Goal: Transaction & Acquisition: Download file/media

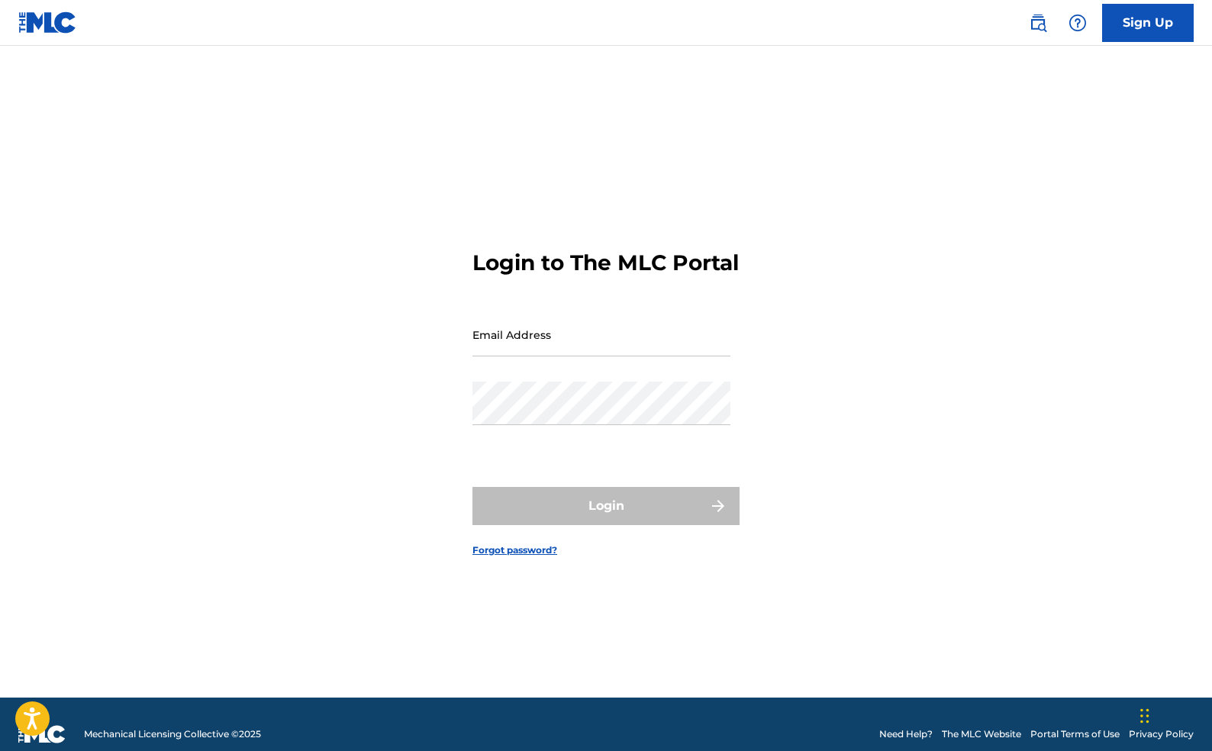
click at [584, 343] on input "Email Address" at bounding box center [601, 334] width 258 height 43
type input "[EMAIL_ADDRESS][DOMAIN_NAME]"
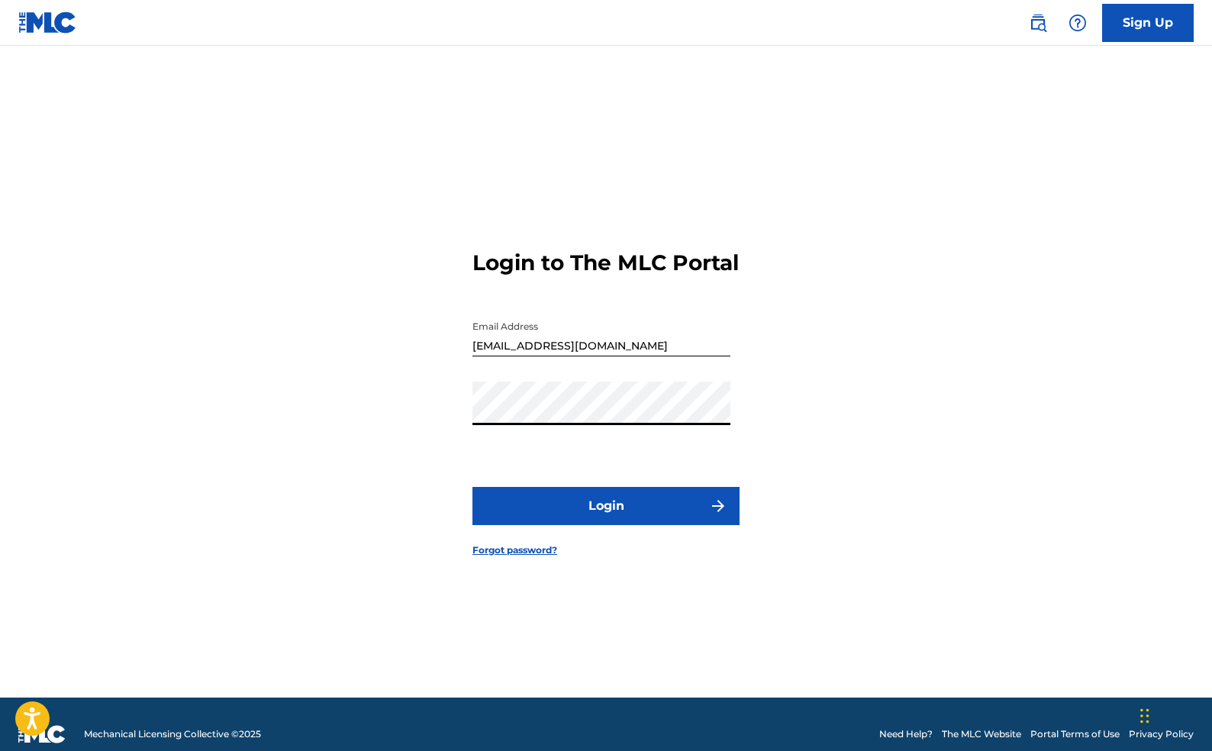
click at [604, 525] on button "Login" at bounding box center [605, 506] width 267 height 38
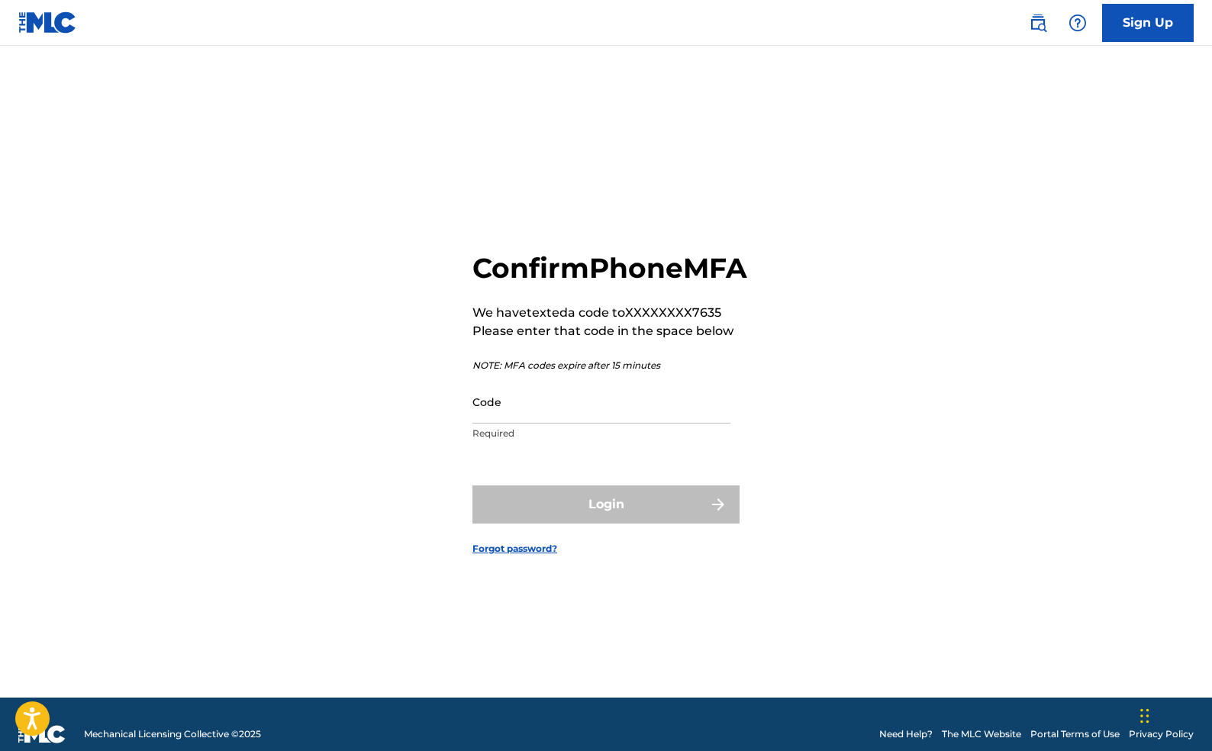
click at [542, 420] on input "Code" at bounding box center [601, 401] width 258 height 43
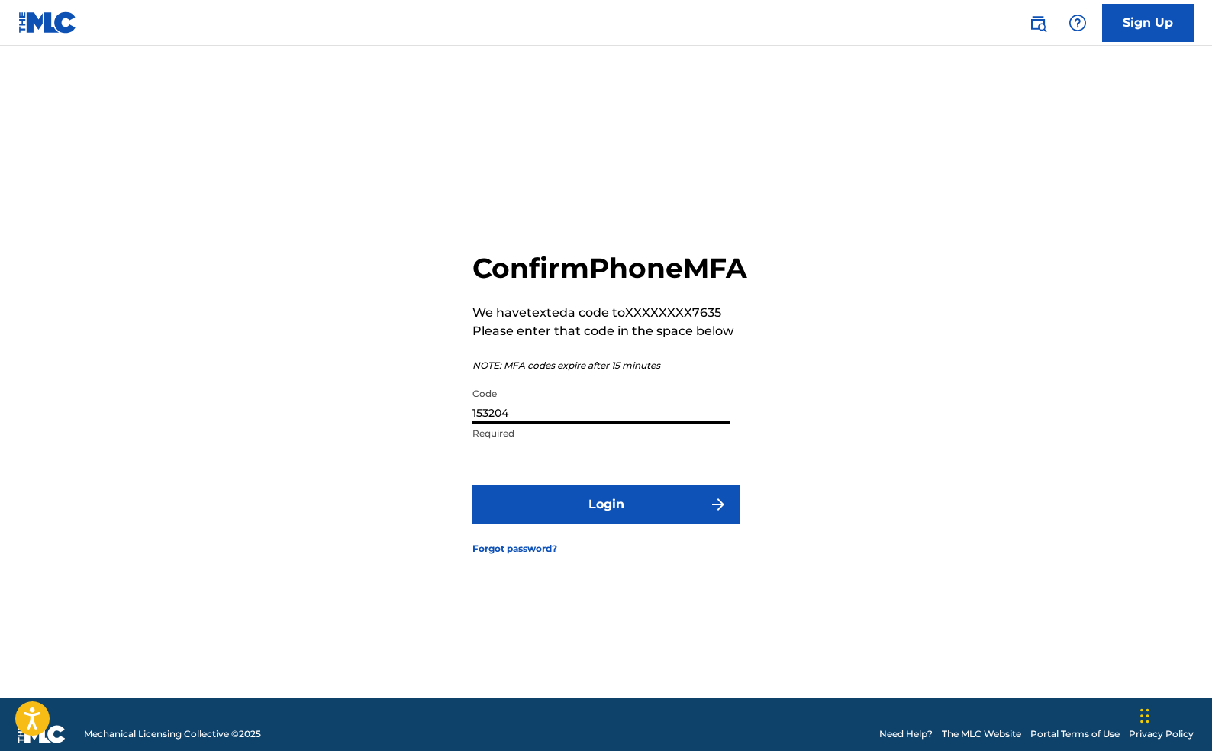
type input "153204"
click at [572, 523] on button "Login" at bounding box center [605, 504] width 267 height 38
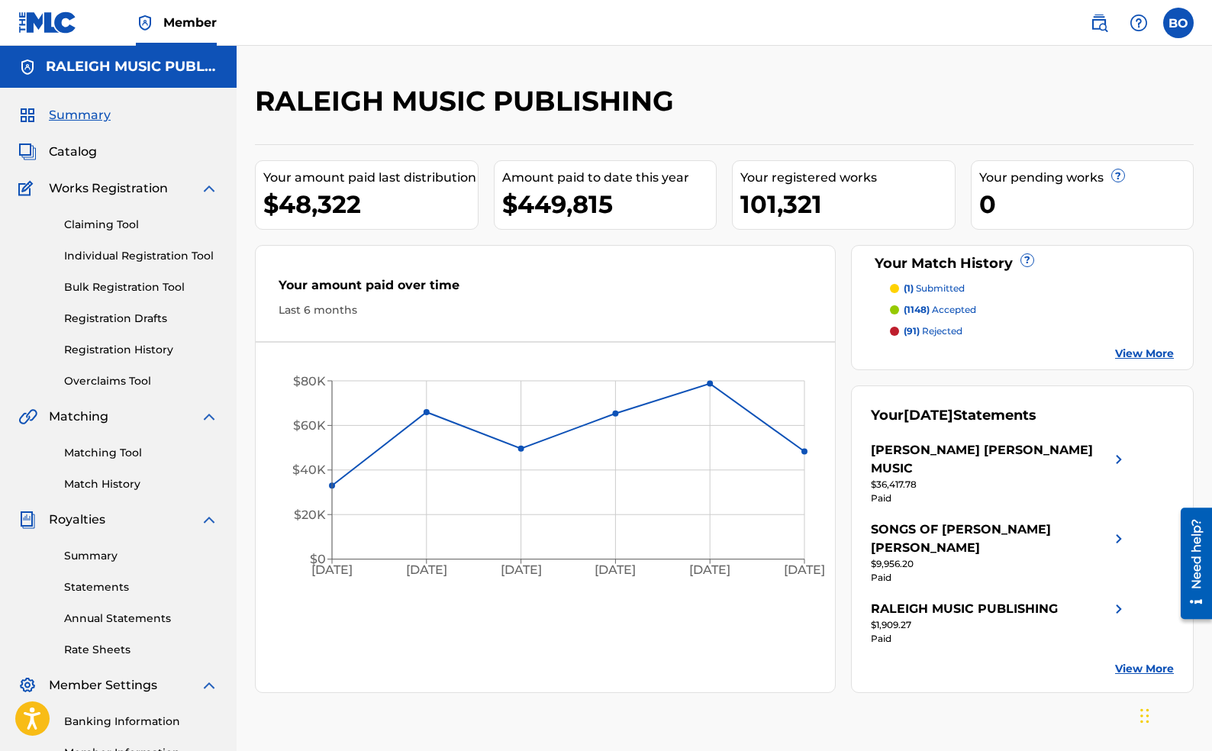
click at [121, 581] on link "Statements" at bounding box center [141, 587] width 154 height 16
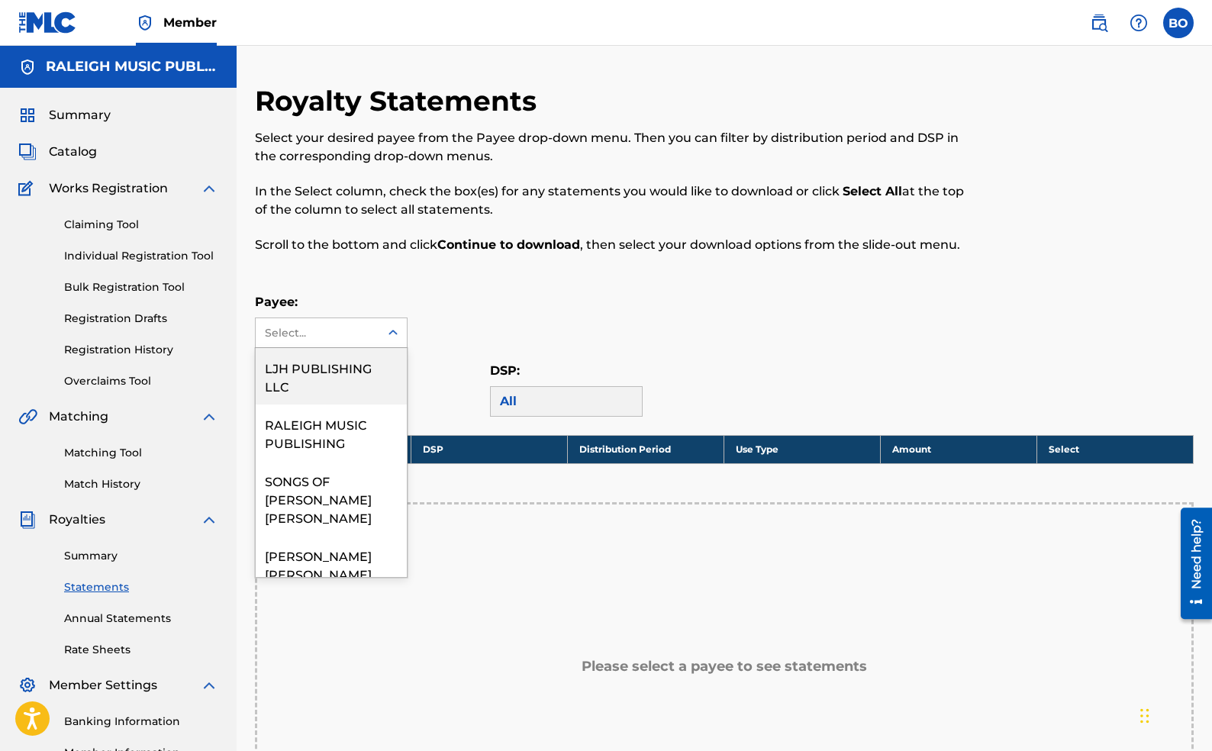
click at [360, 328] on div "Select..." at bounding box center [317, 333] width 104 height 16
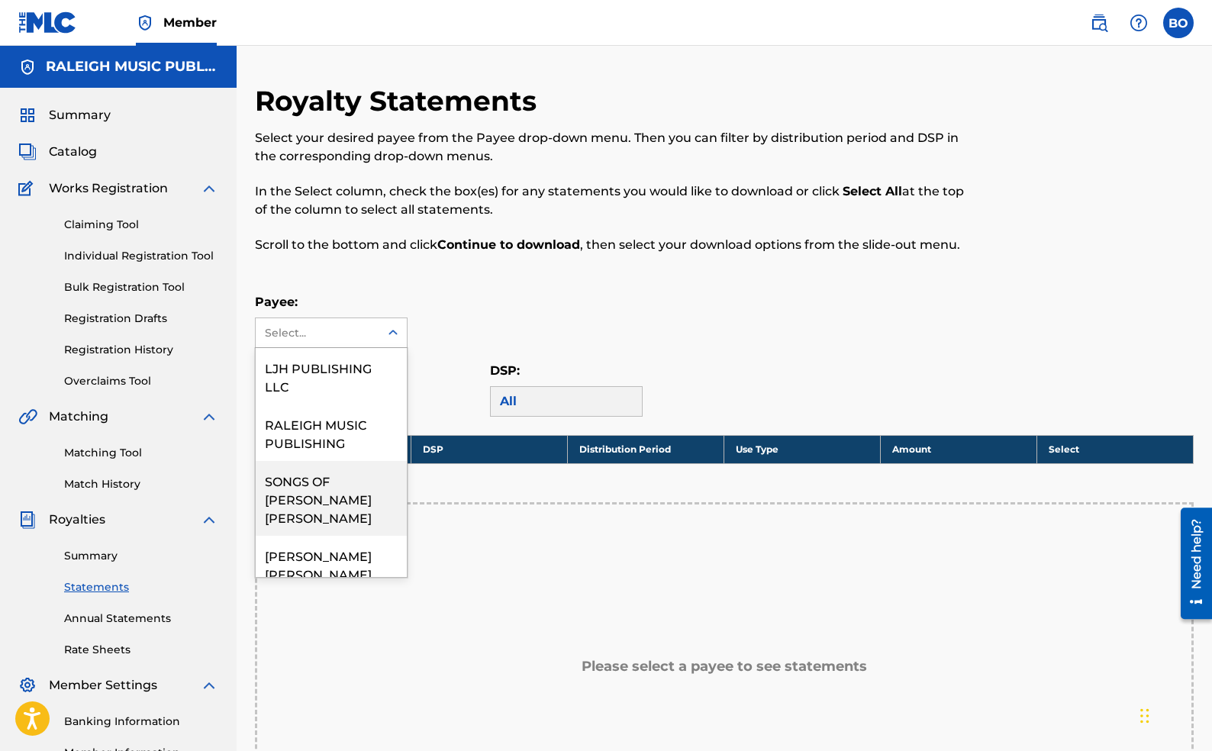
scroll to position [17, 0]
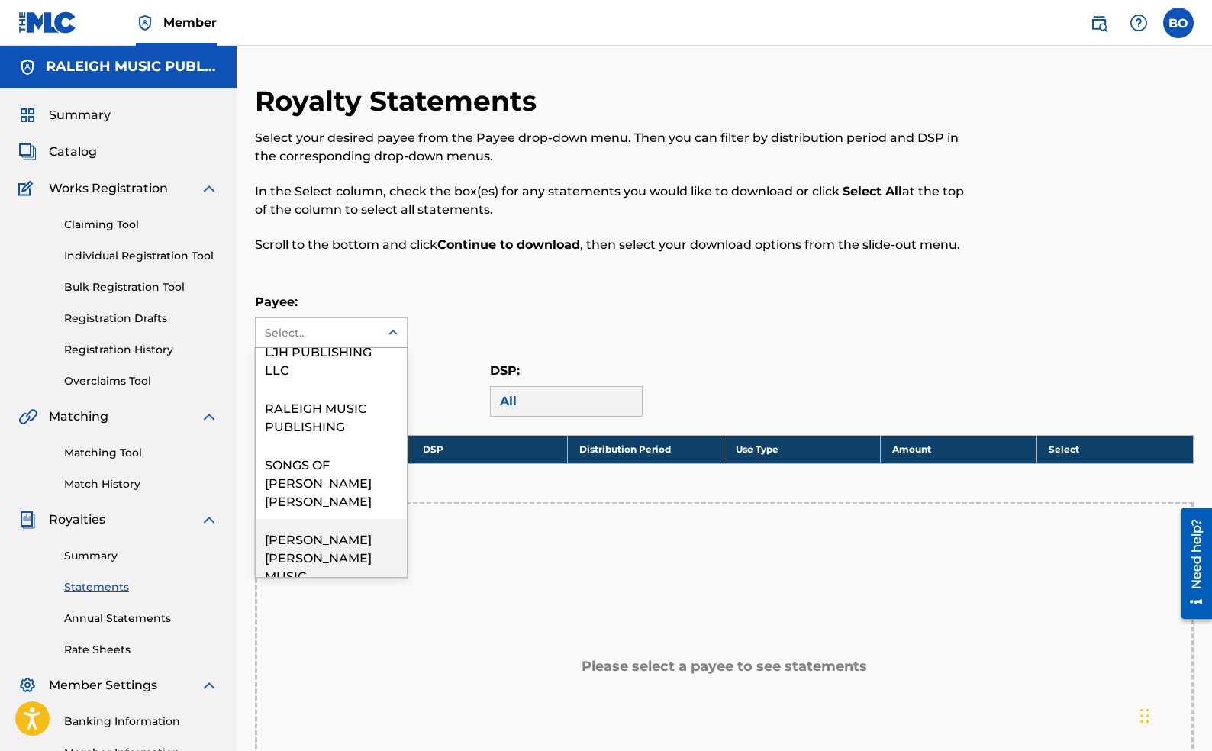
click at [355, 519] on div "[PERSON_NAME] [PERSON_NAME] MUSIC" at bounding box center [331, 556] width 151 height 75
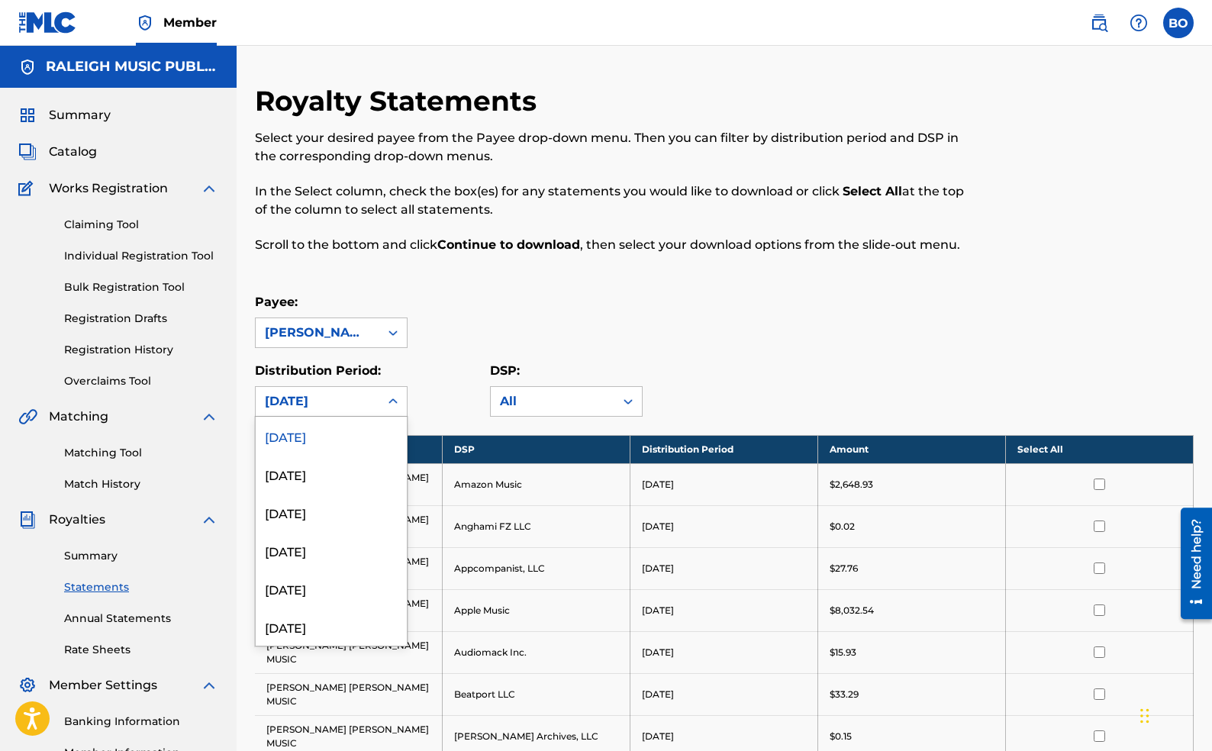
click at [368, 398] on div "[DATE]" at bounding box center [317, 401] width 105 height 18
click at [340, 463] on div "[DATE]" at bounding box center [331, 459] width 151 height 38
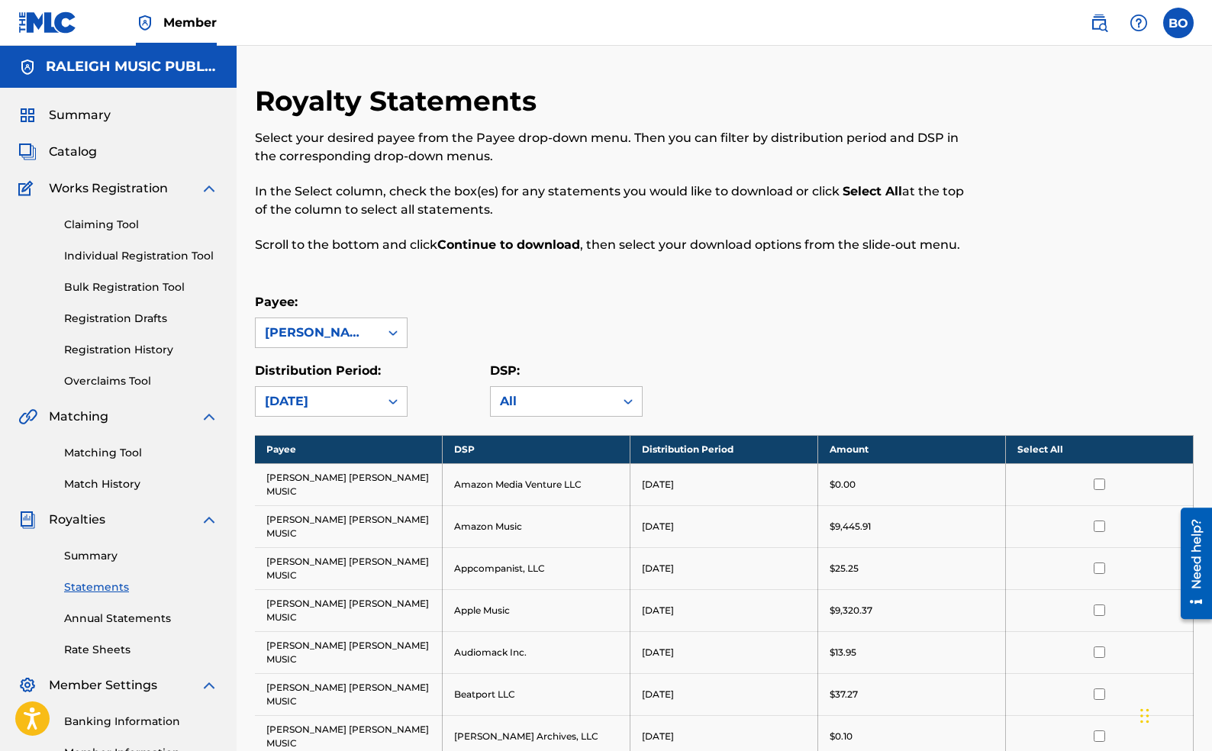
click at [1084, 453] on th "Select All" at bounding box center [1100, 449] width 188 height 28
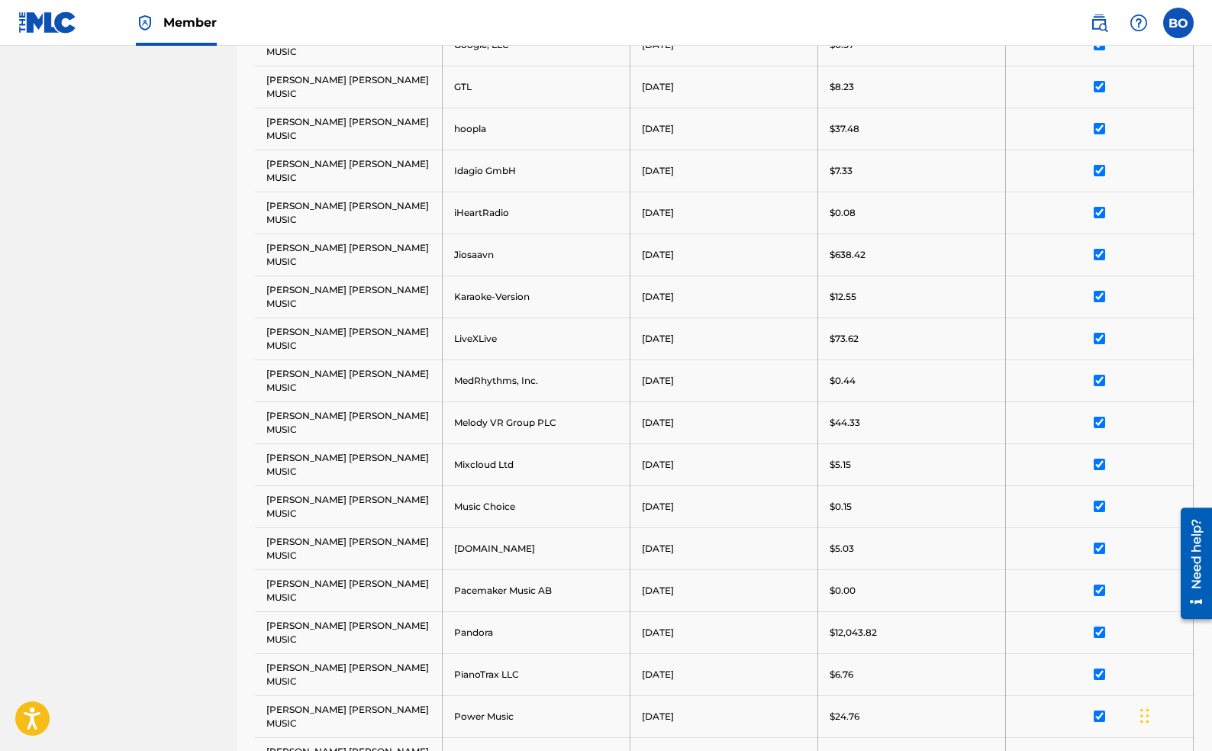
scroll to position [1170, 0]
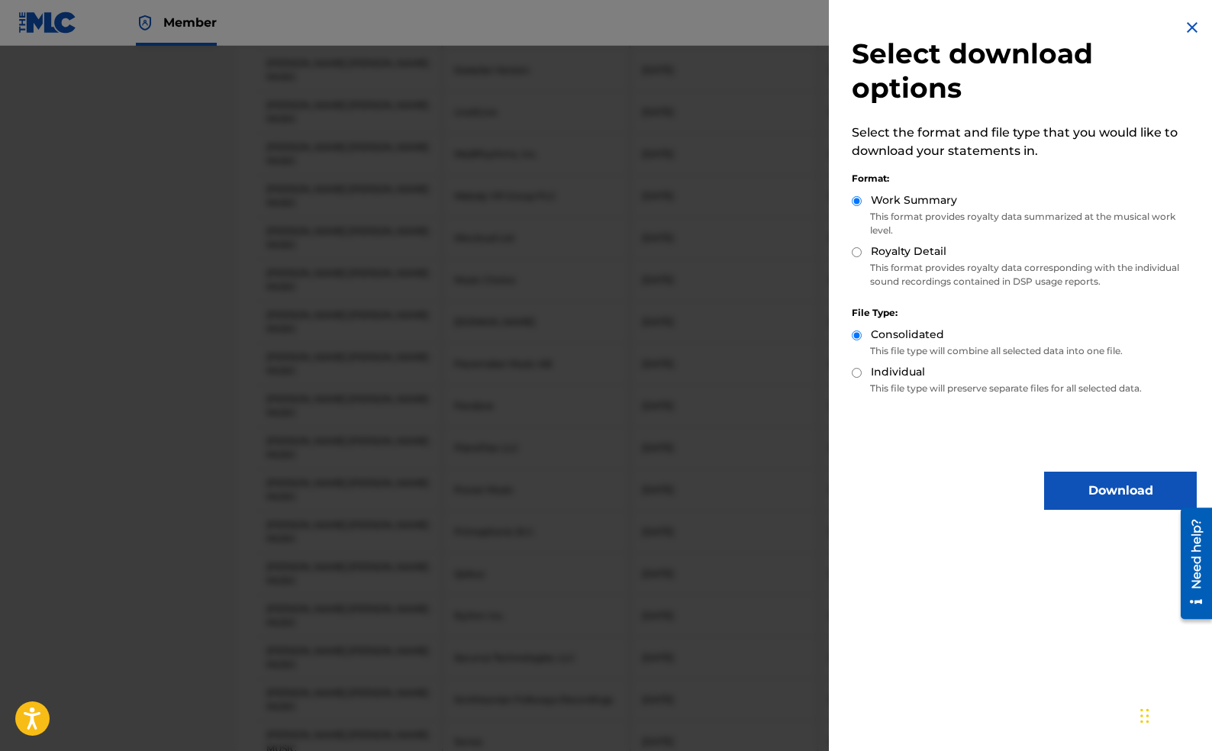
click at [1074, 488] on button "Download" at bounding box center [1120, 491] width 153 height 38
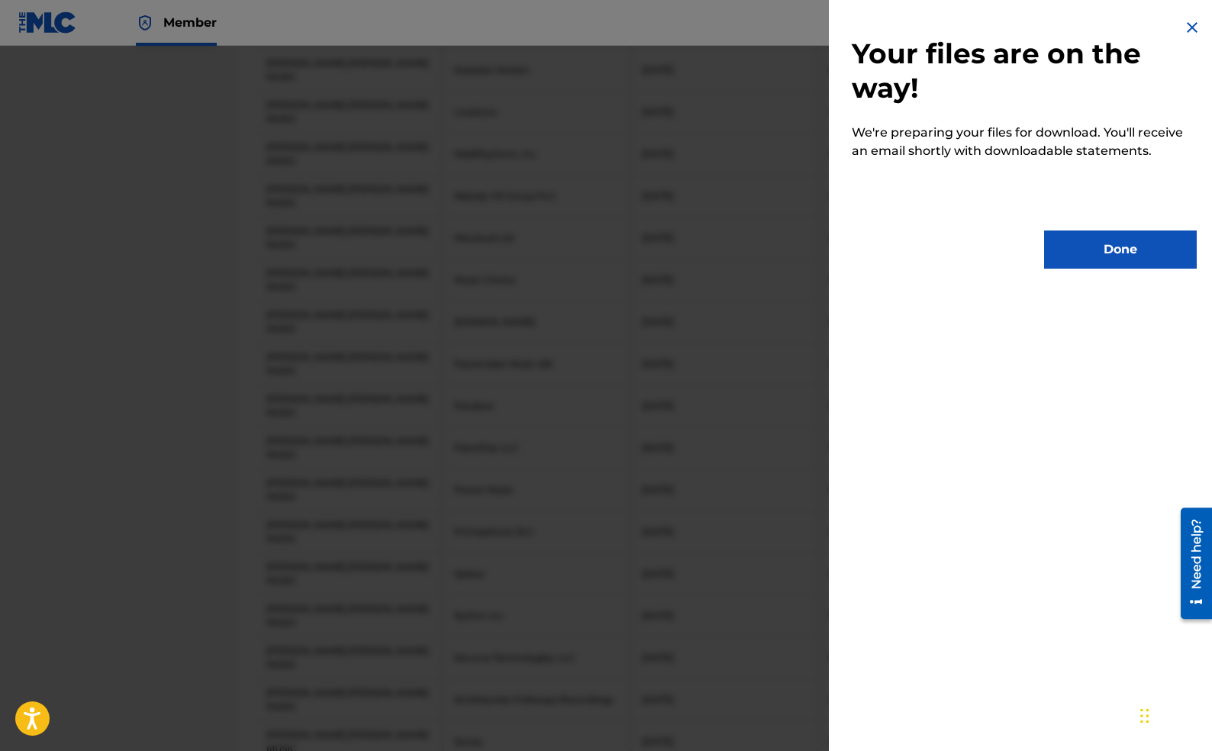
click at [1082, 246] on button "Done" at bounding box center [1120, 249] width 153 height 38
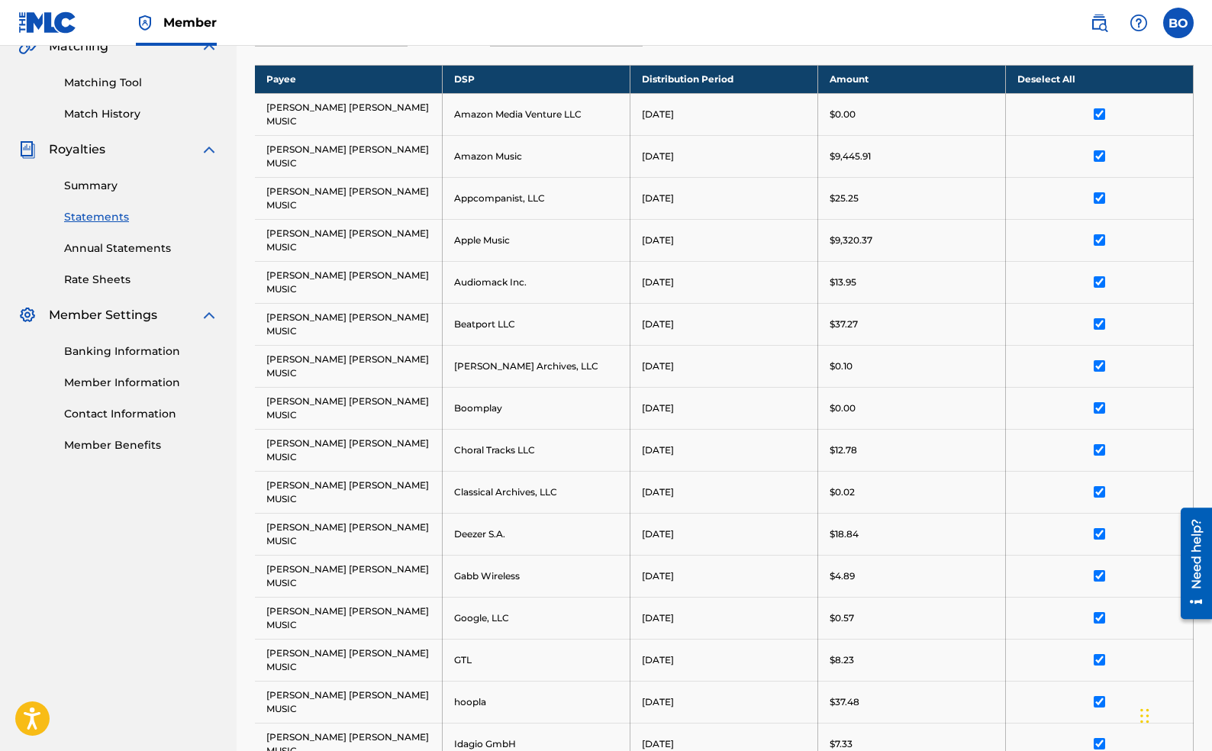
scroll to position [190, 0]
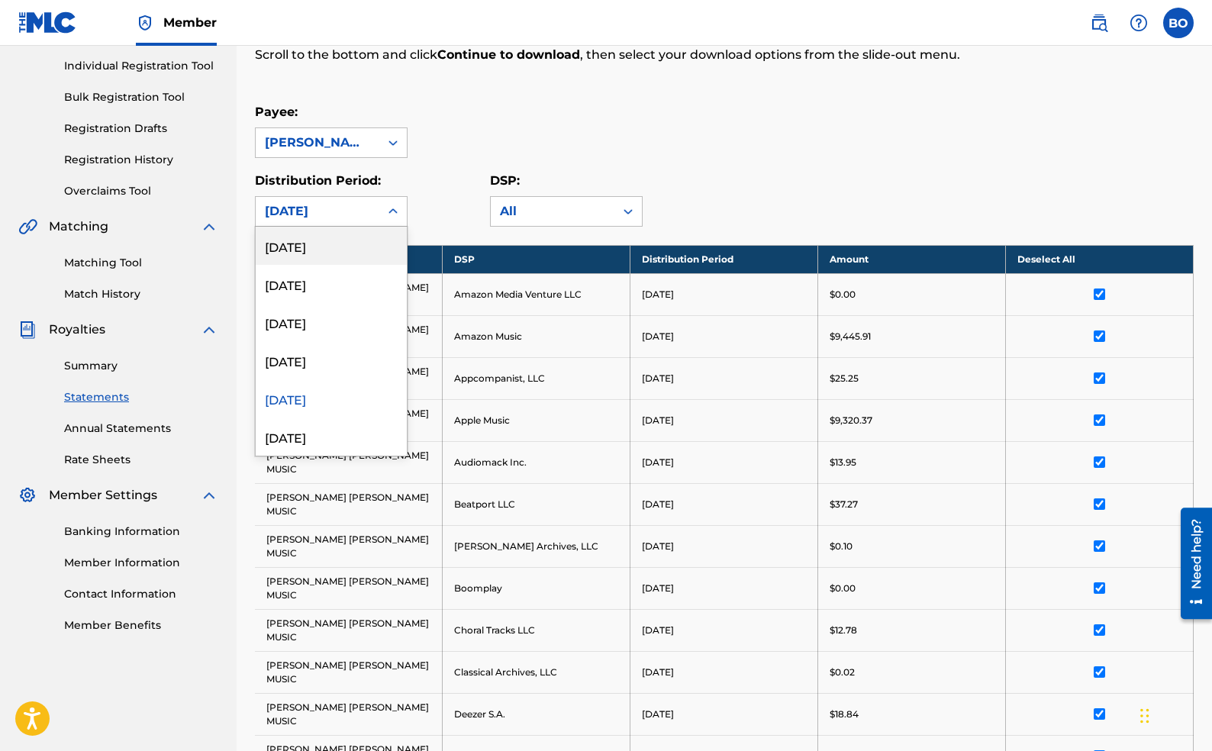
click at [362, 204] on div "[DATE]" at bounding box center [317, 211] width 105 height 18
click at [334, 290] on div "[DATE]" at bounding box center [331, 278] width 151 height 38
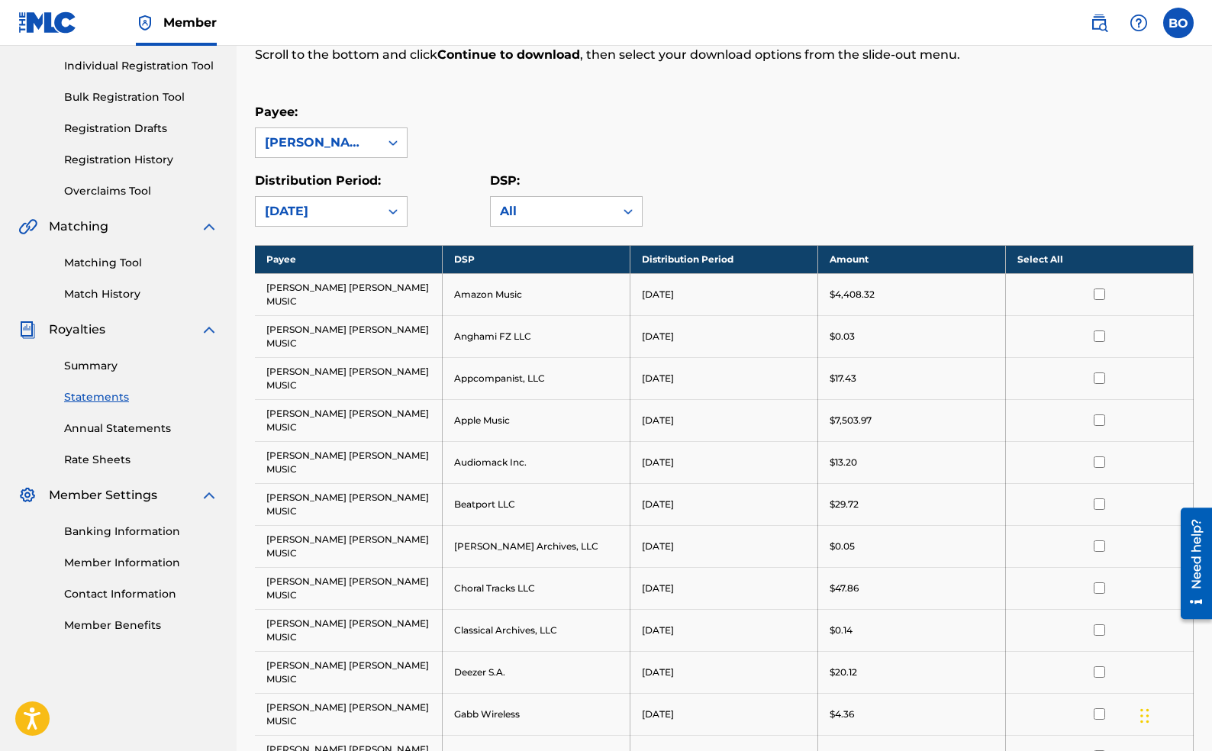
click at [1060, 260] on th "Select All" at bounding box center [1100, 259] width 188 height 28
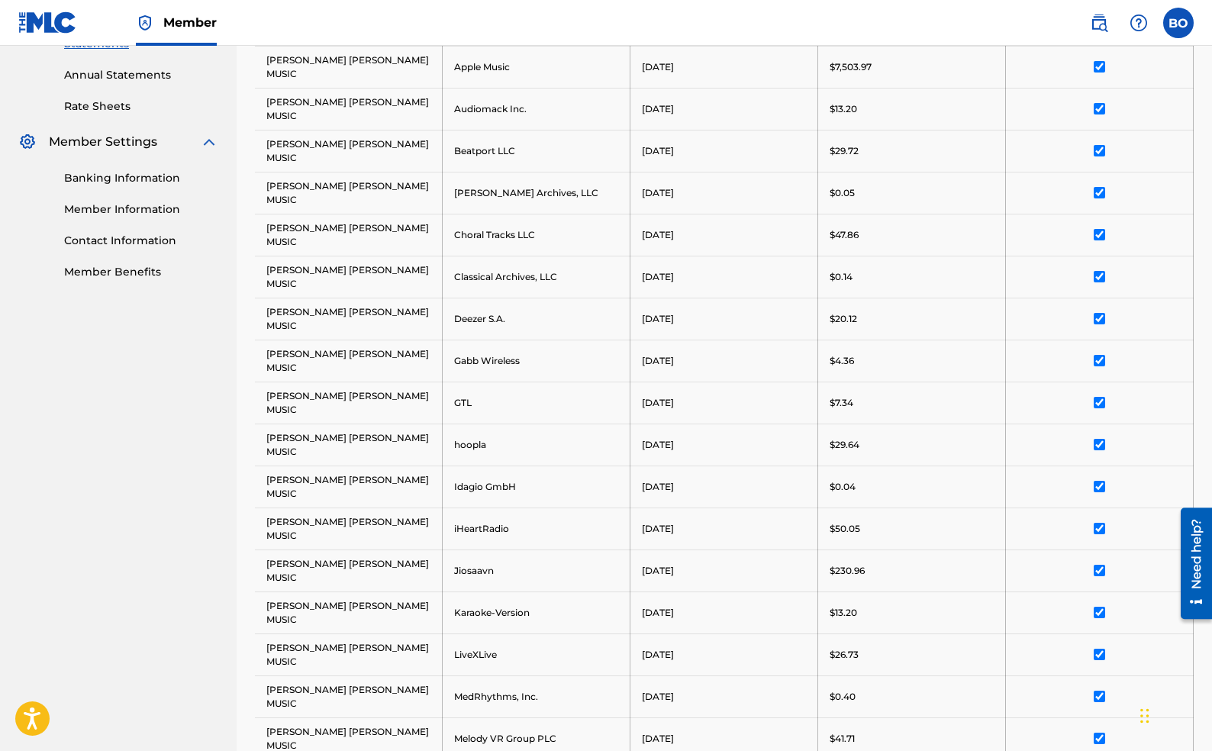
scroll to position [1057, 0]
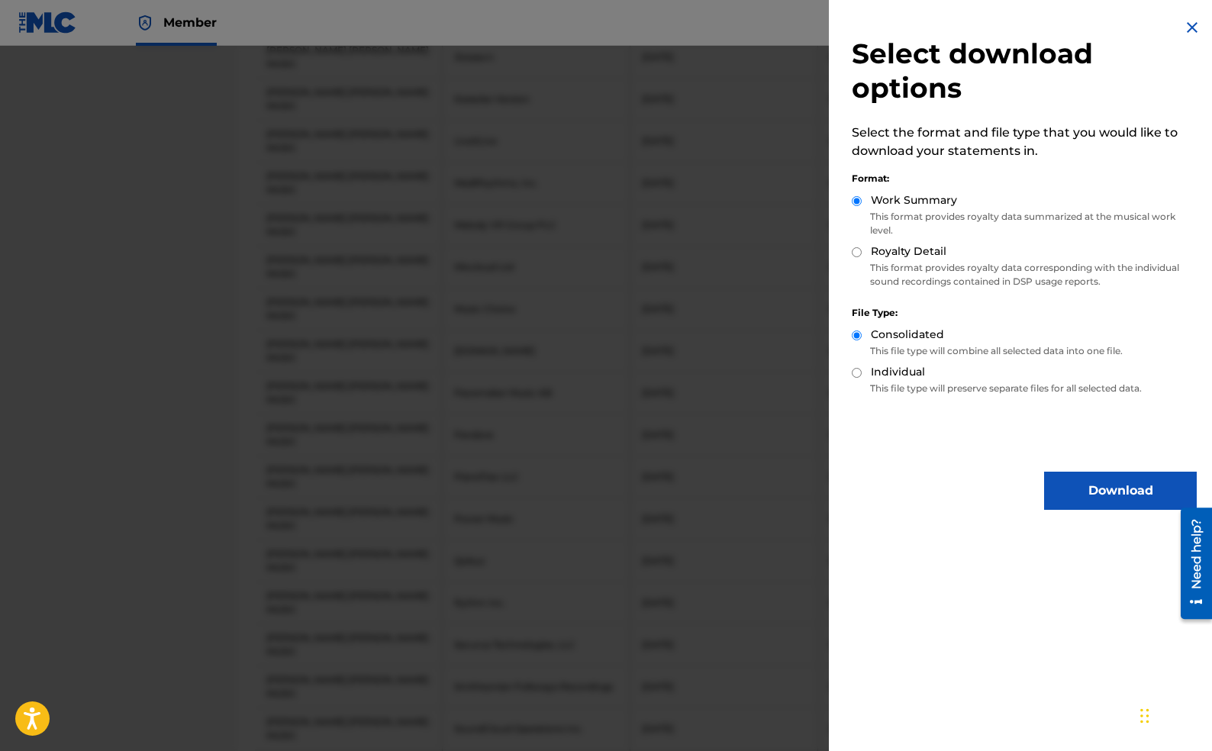
click at [1070, 492] on button "Download" at bounding box center [1120, 491] width 153 height 38
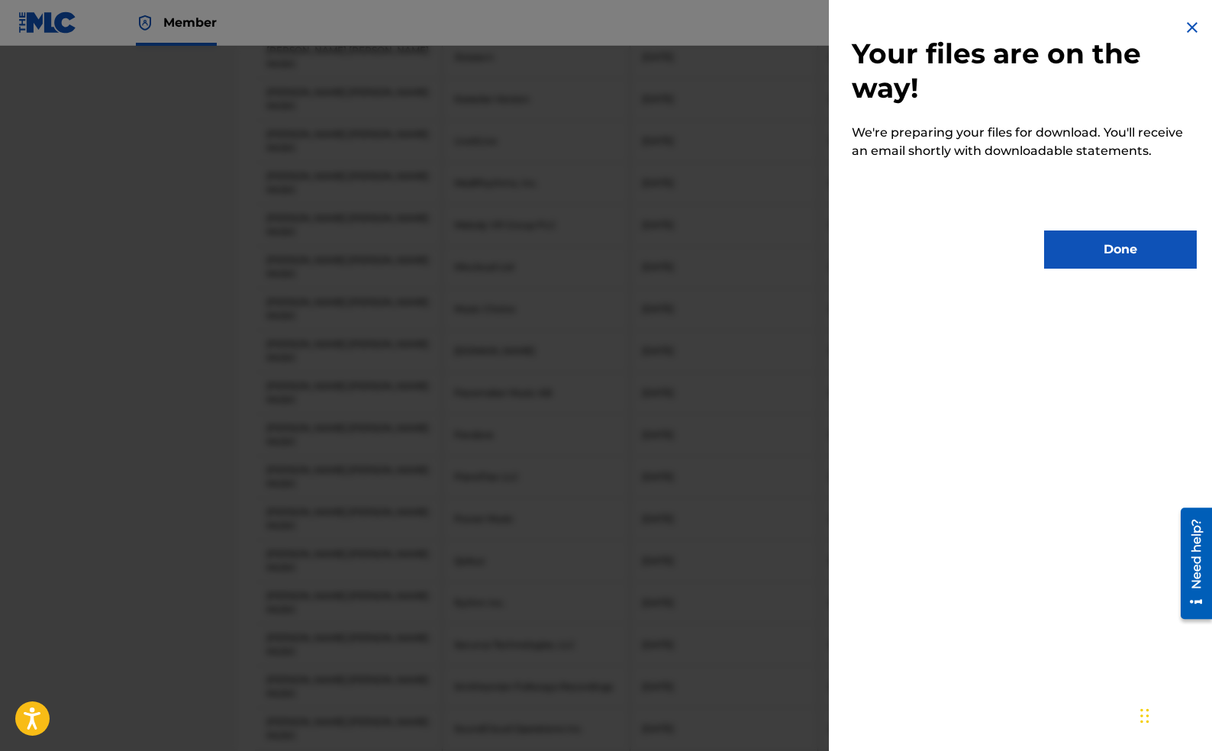
click at [1116, 247] on button "Done" at bounding box center [1120, 249] width 153 height 38
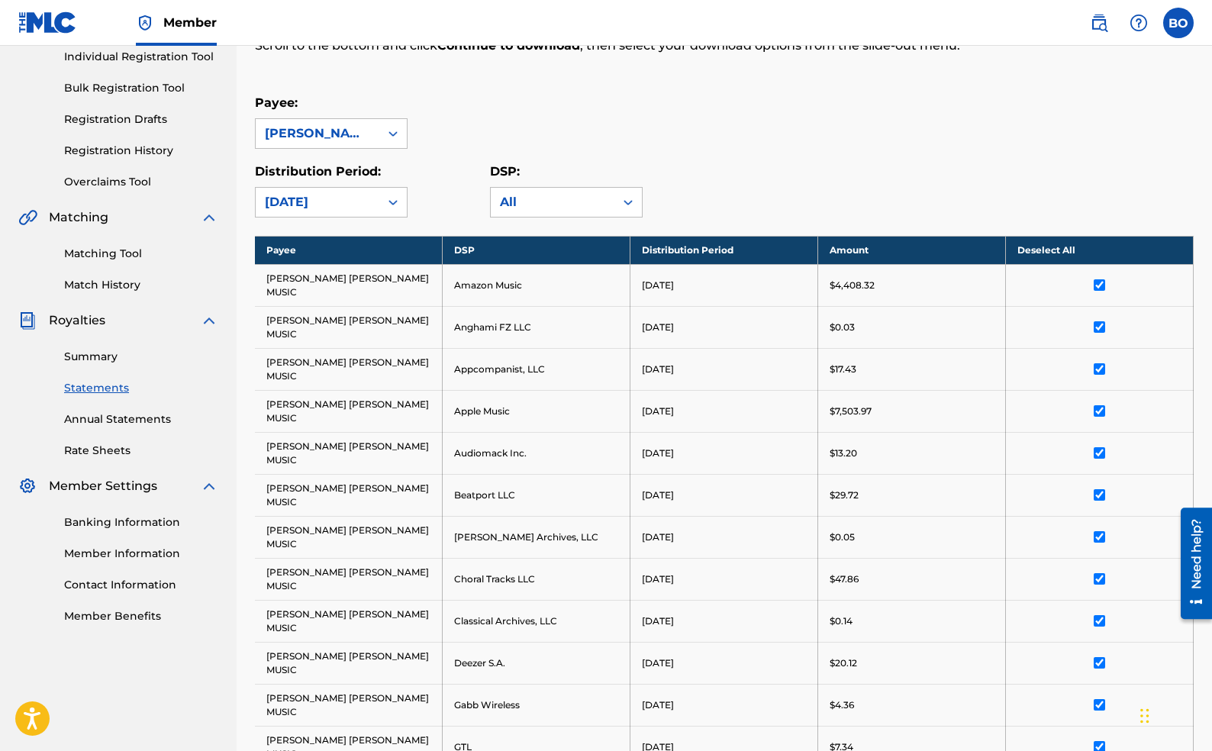
scroll to position [0, 0]
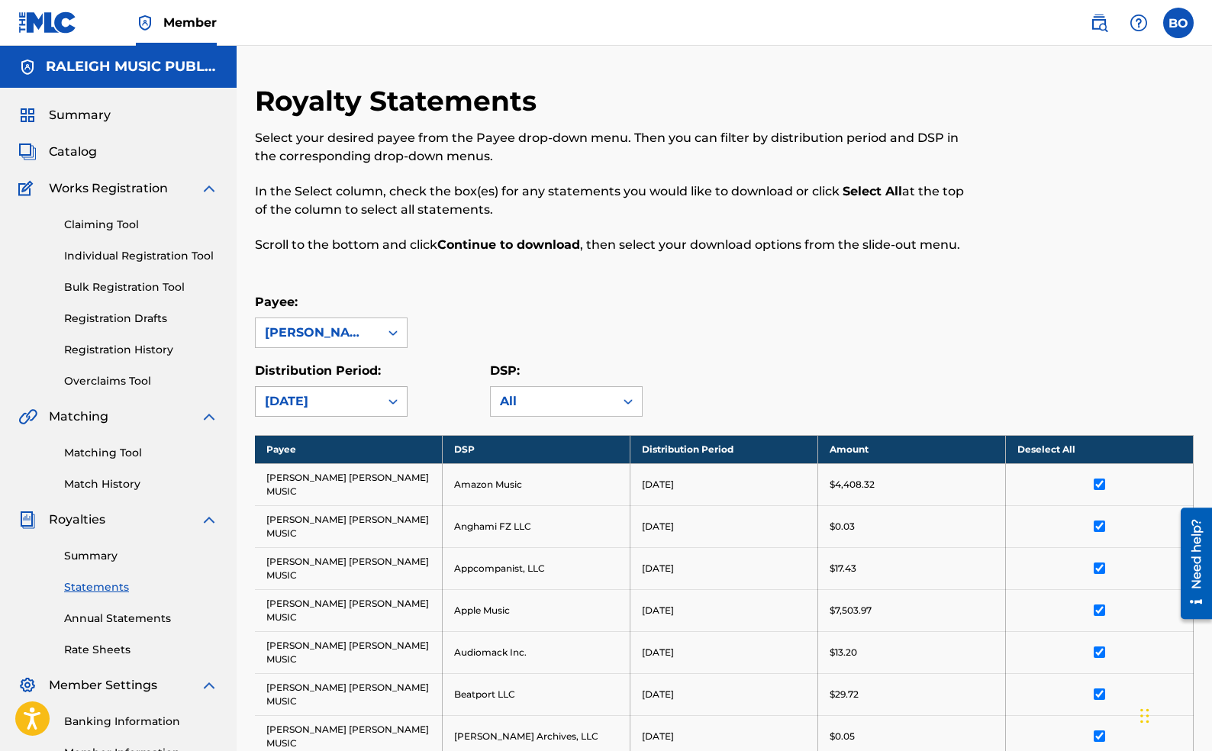
click at [352, 404] on div "[DATE]" at bounding box center [317, 401] width 105 height 18
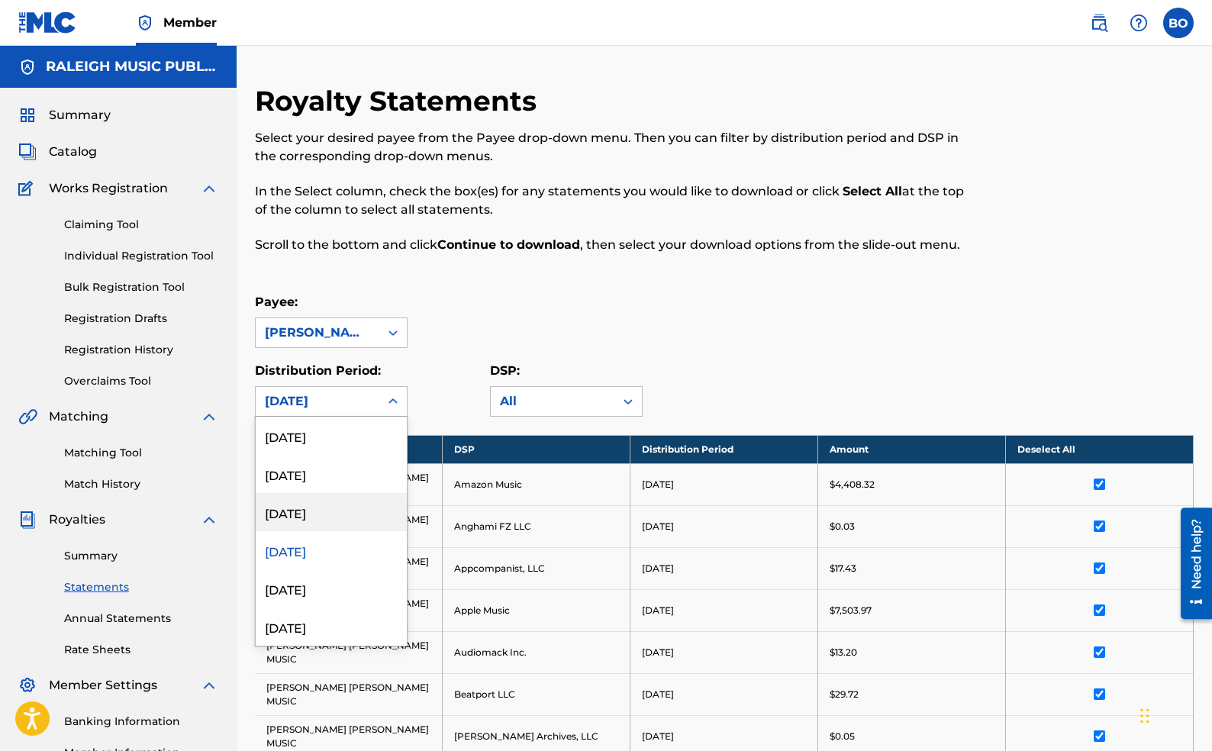
click at [330, 523] on div "[DATE]" at bounding box center [331, 512] width 151 height 38
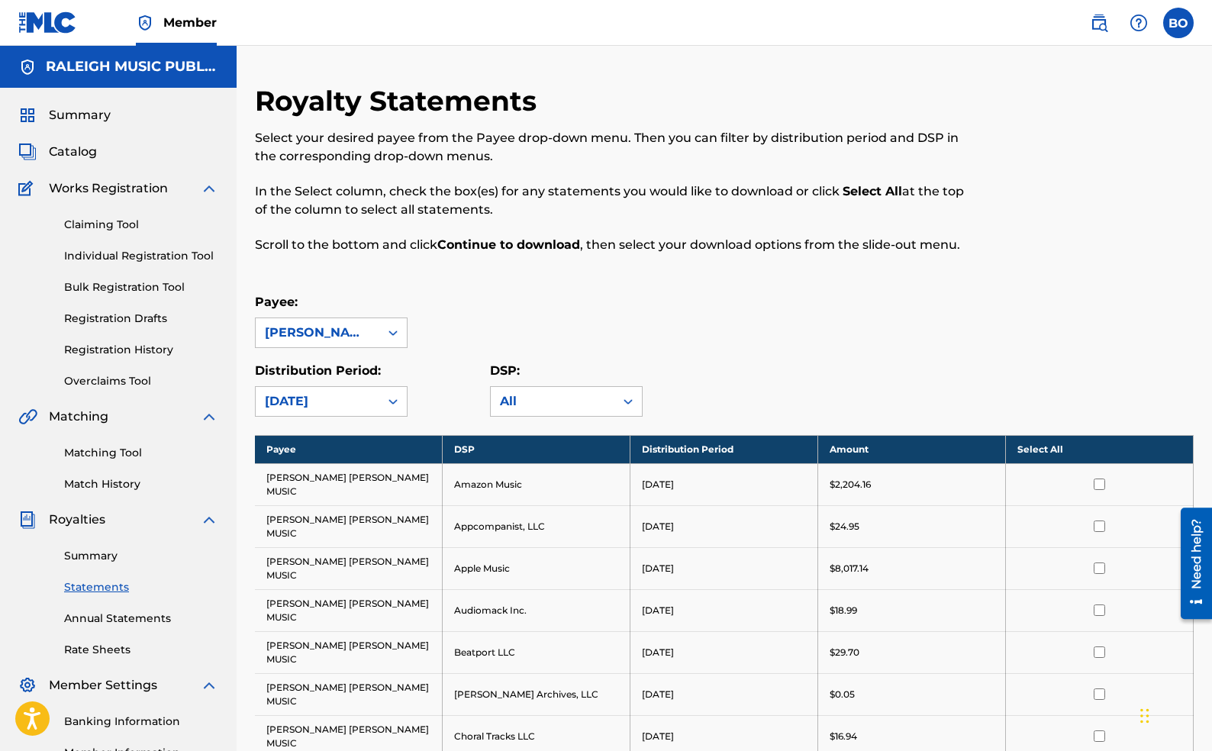
click at [1093, 454] on th "Select All" at bounding box center [1100, 449] width 188 height 28
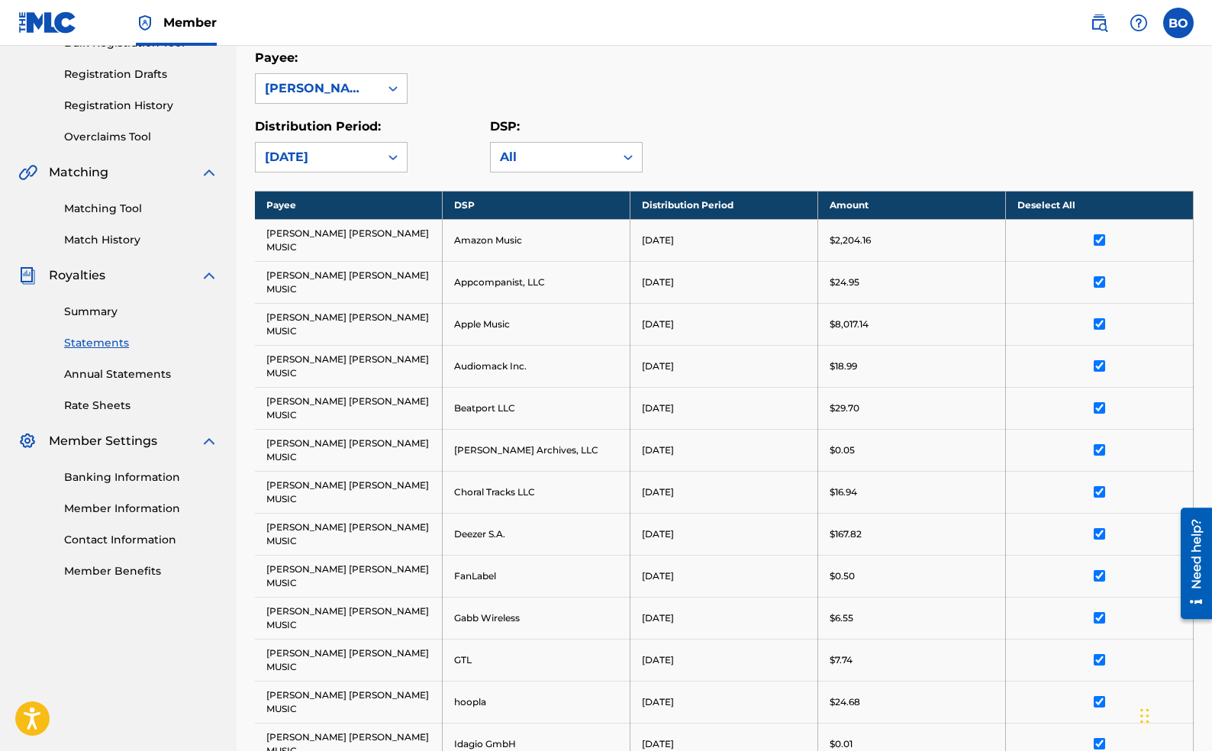
scroll to position [1057, 0]
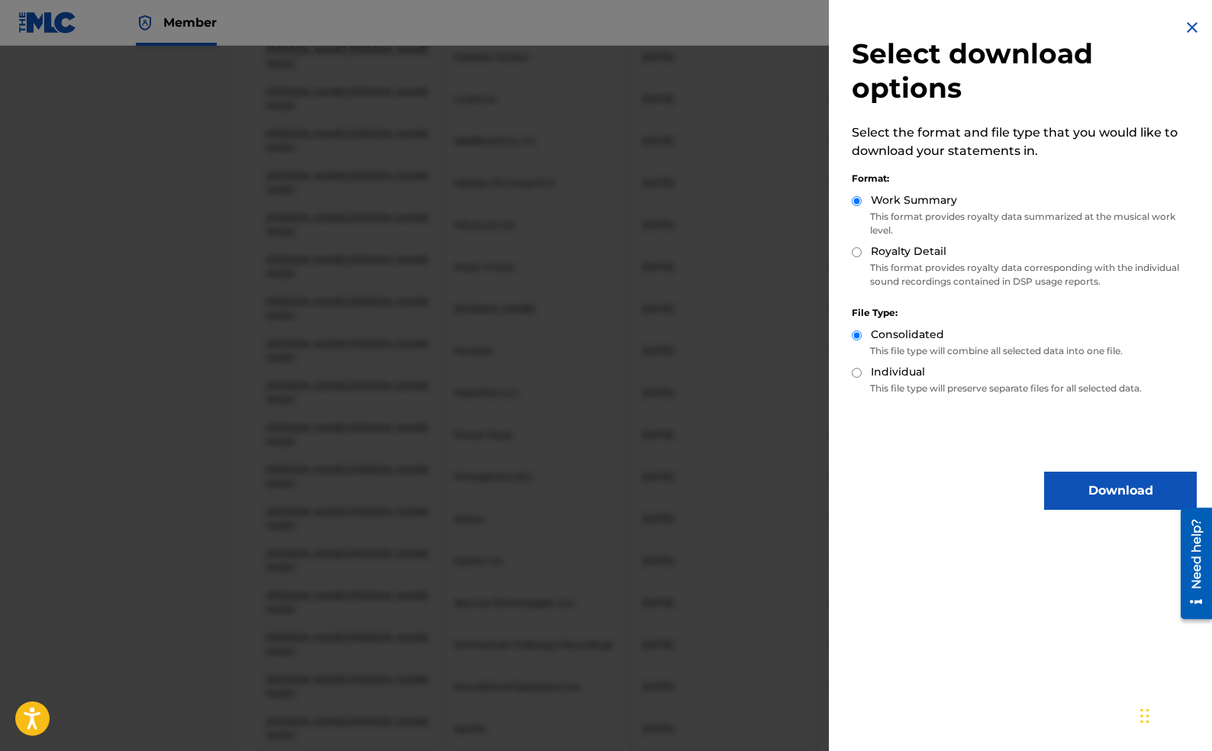
click at [1096, 499] on button "Download" at bounding box center [1120, 491] width 153 height 38
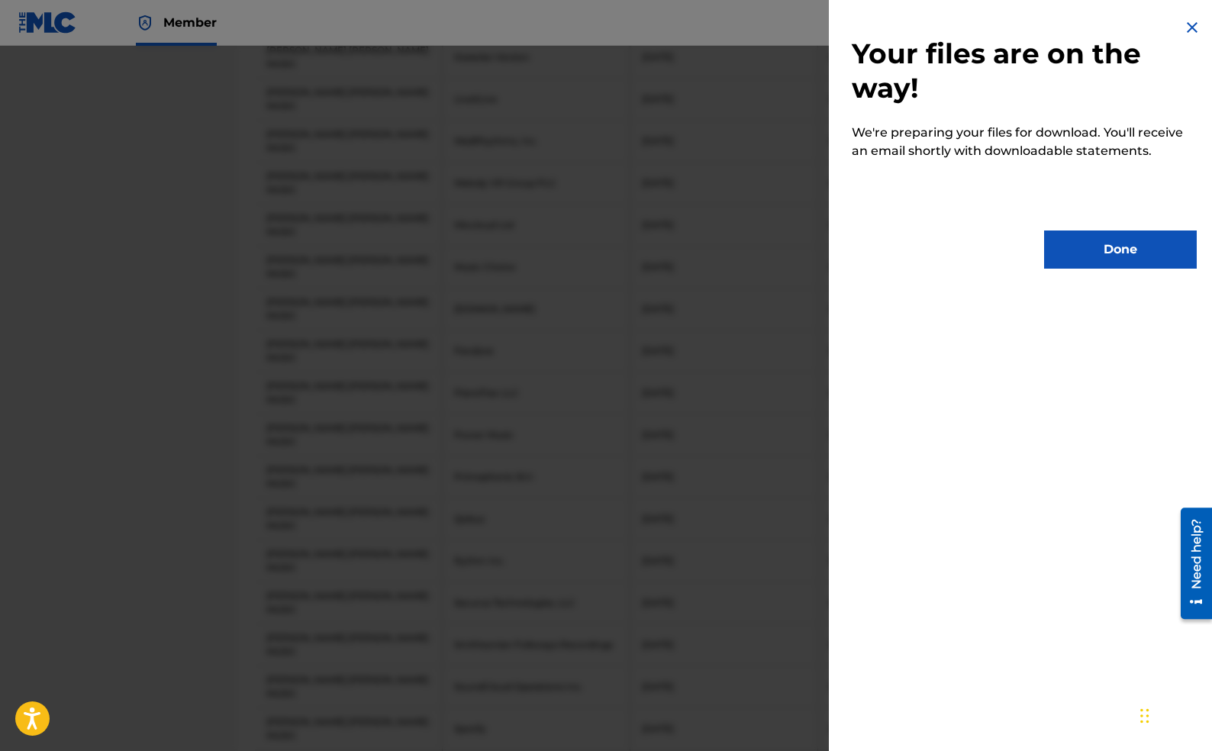
click at [1111, 243] on button "Done" at bounding box center [1120, 249] width 153 height 38
